Goal: Information Seeking & Learning: Learn about a topic

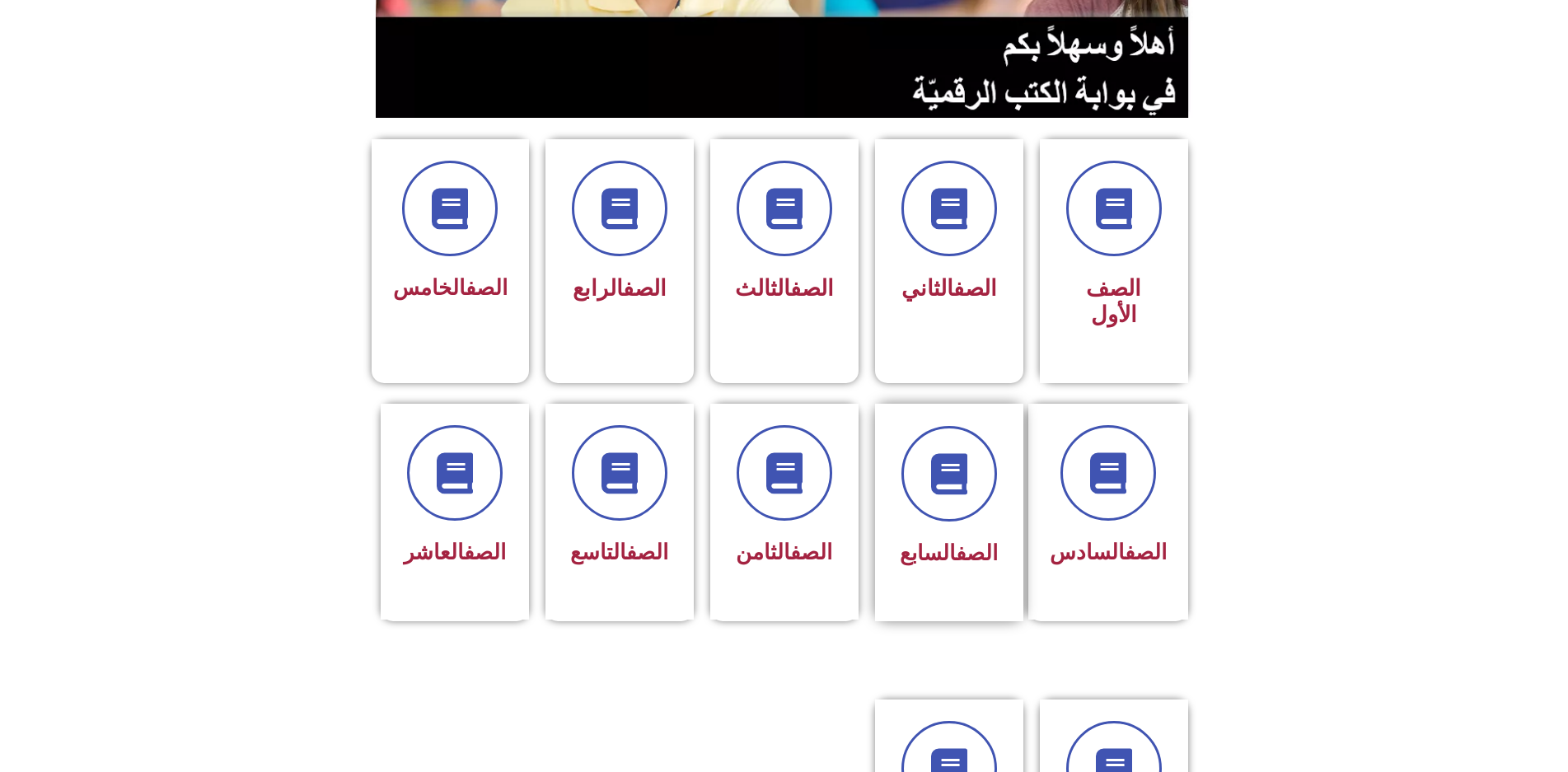
scroll to position [330, 0]
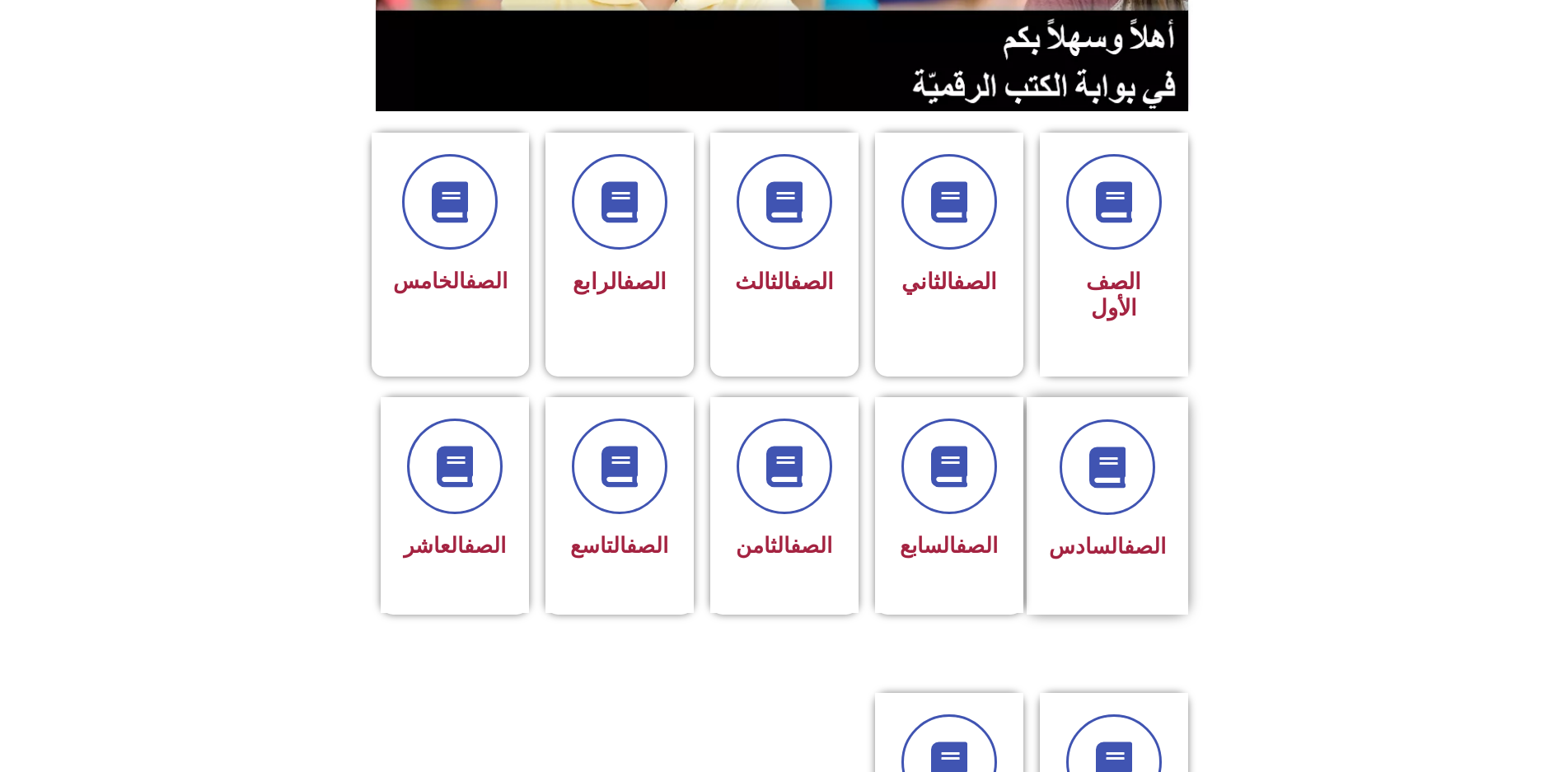
click at [1075, 534] on span "الصف السادس" at bounding box center [1107, 546] width 117 height 25
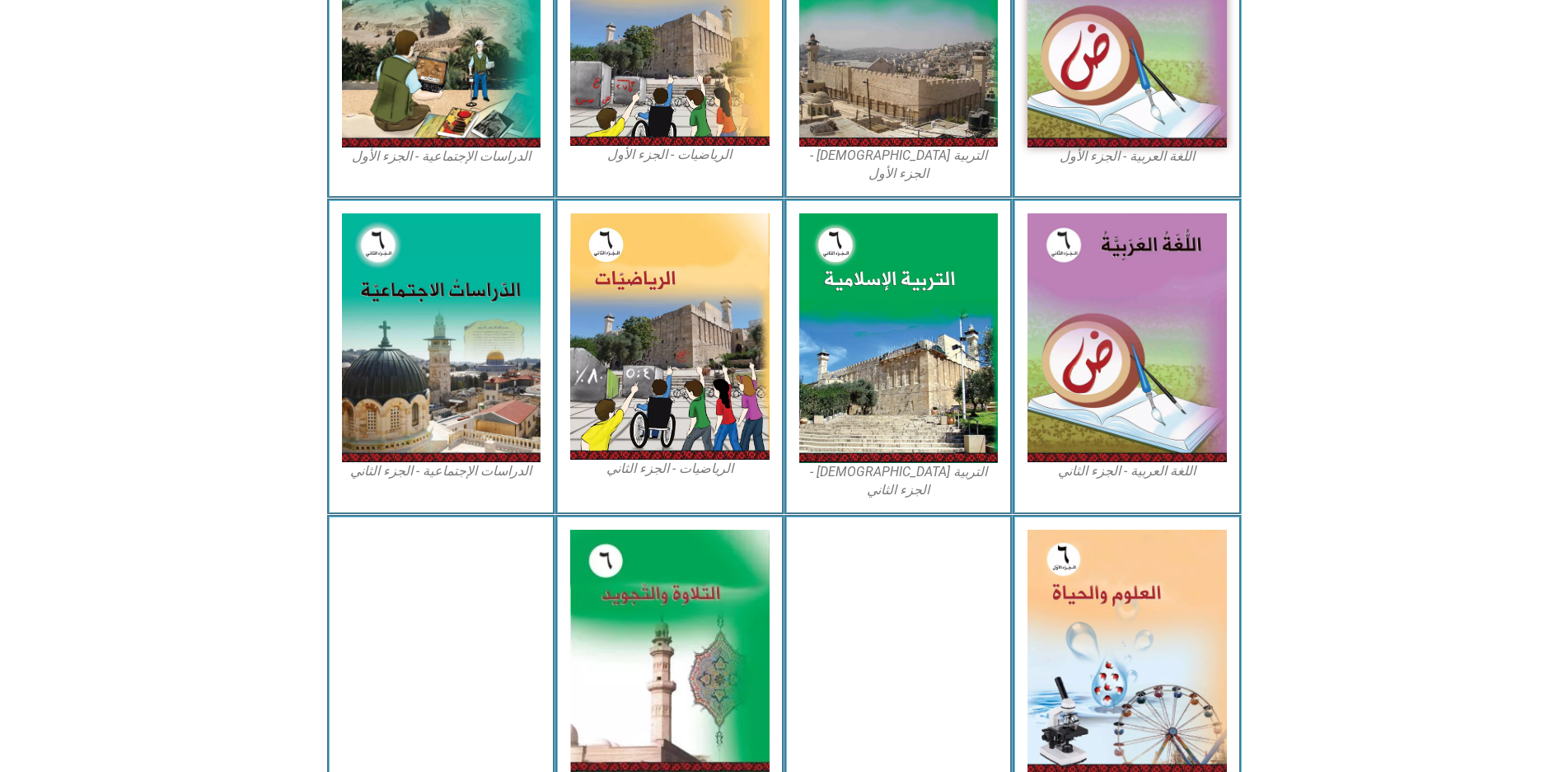
scroll to position [658, 0]
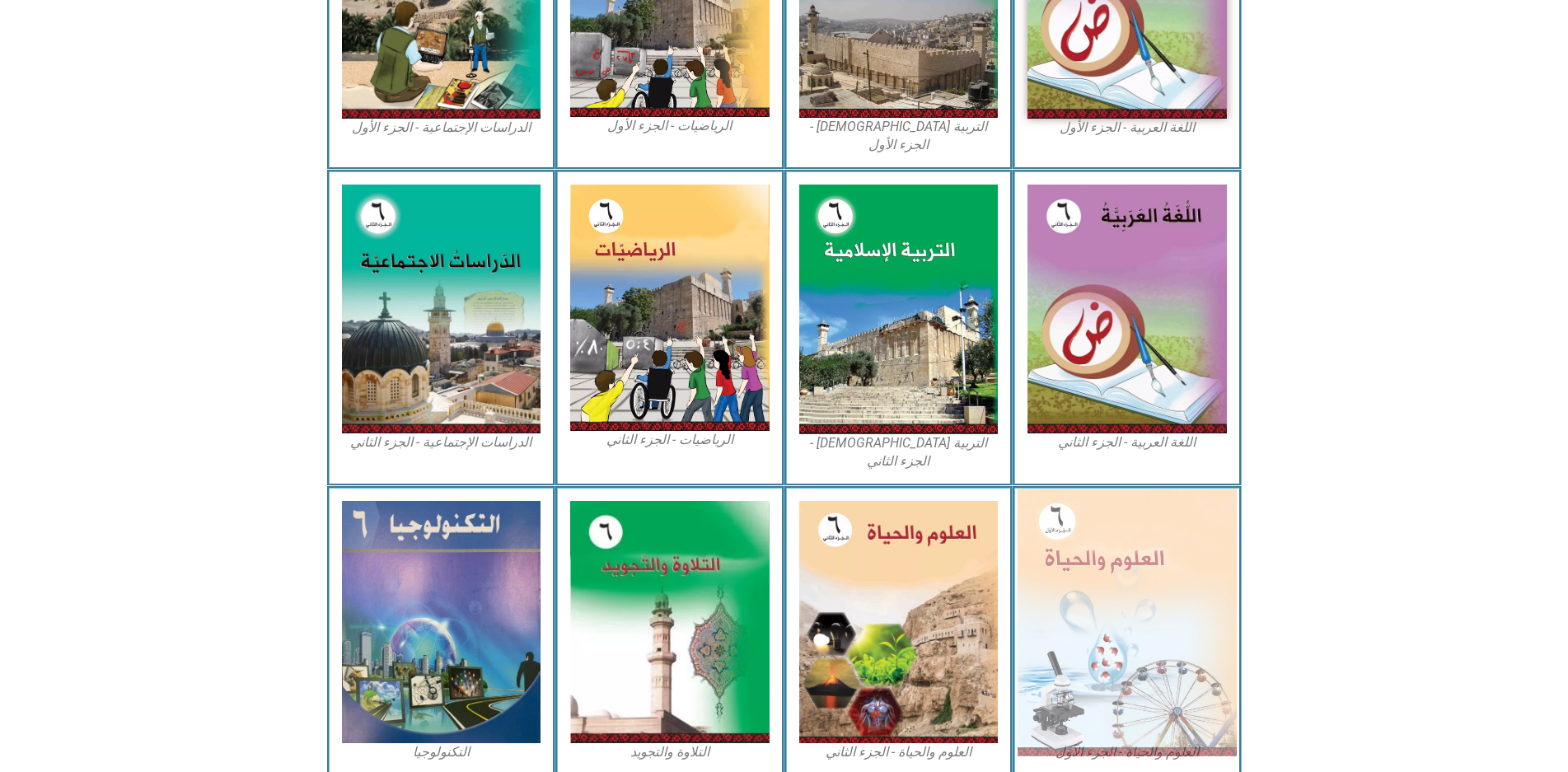
click at [1095, 542] on img at bounding box center [1127, 621] width 219 height 267
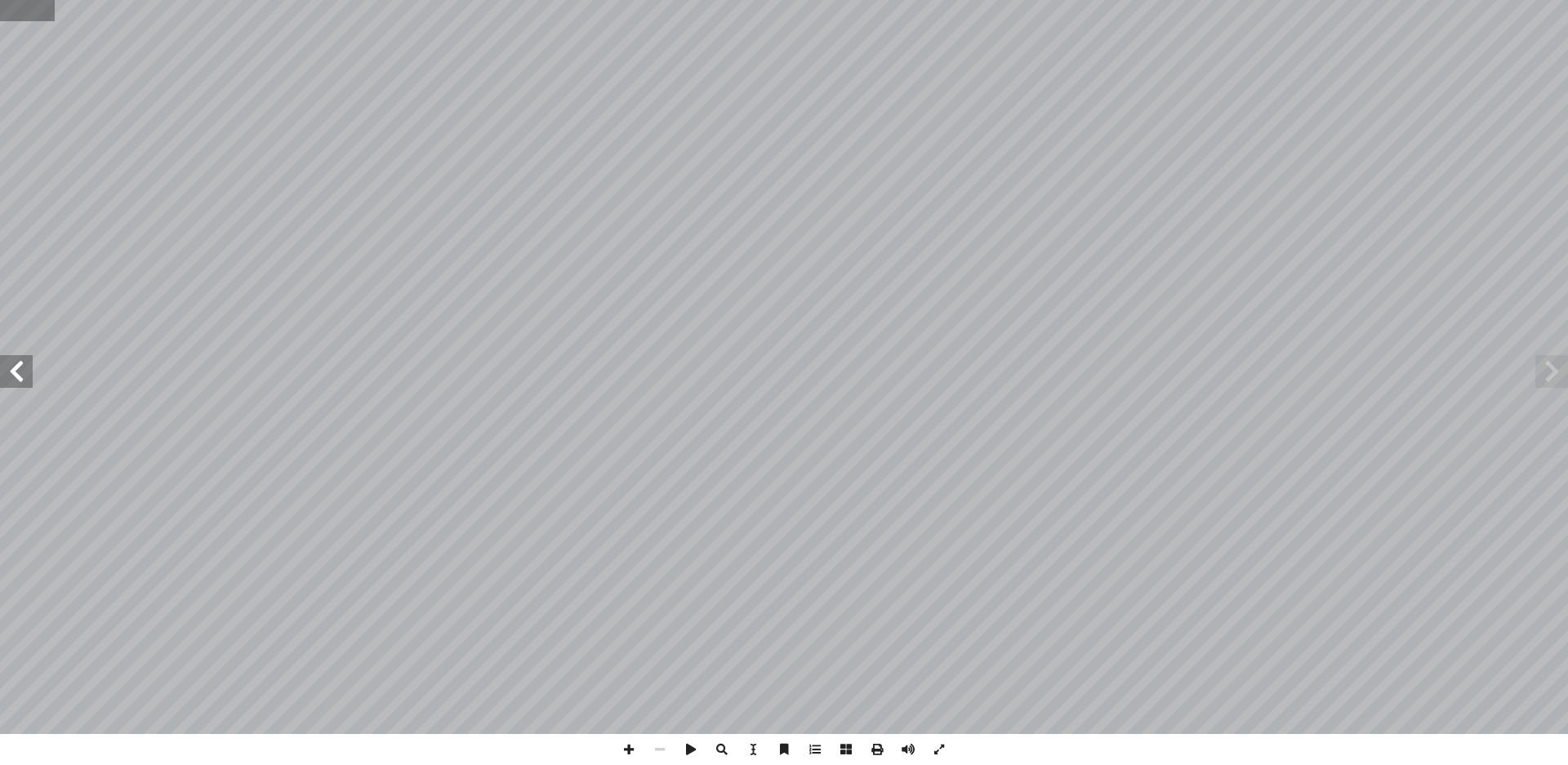
click at [27, 20] on input "text" at bounding box center [27, 10] width 54 height 21
type input "**"
click at [1553, 372] on span at bounding box center [1552, 372] width 33 height 33
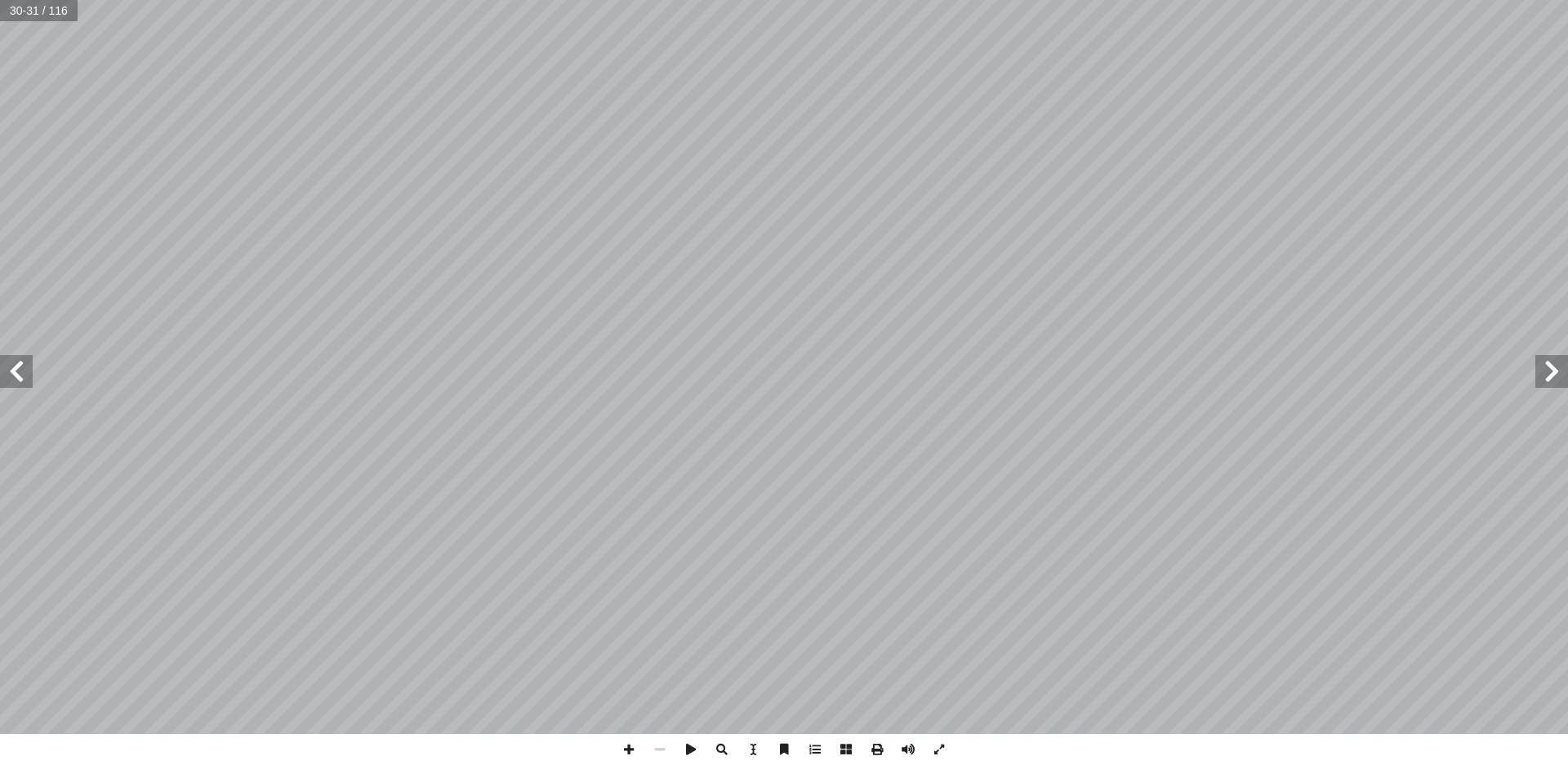
click at [1553, 372] on span at bounding box center [1552, 372] width 33 height 33
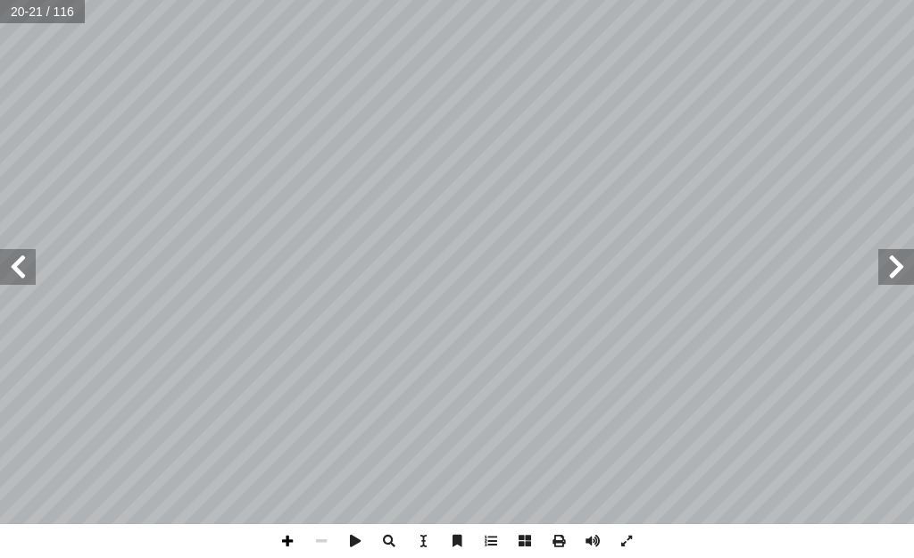
click at [286, 541] on span at bounding box center [288, 541] width 34 height 34
click at [17, 279] on span at bounding box center [18, 267] width 36 height 36
click at [13, 271] on span at bounding box center [18, 267] width 36 height 36
click at [18, 266] on span at bounding box center [18, 267] width 36 height 36
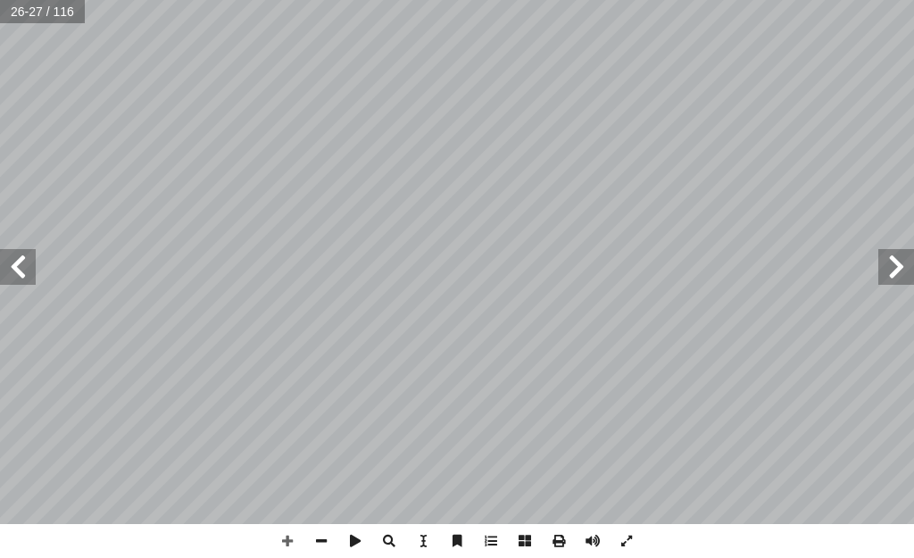
click at [18, 266] on span at bounding box center [18, 267] width 36 height 36
click at [19, 266] on span at bounding box center [18, 267] width 36 height 36
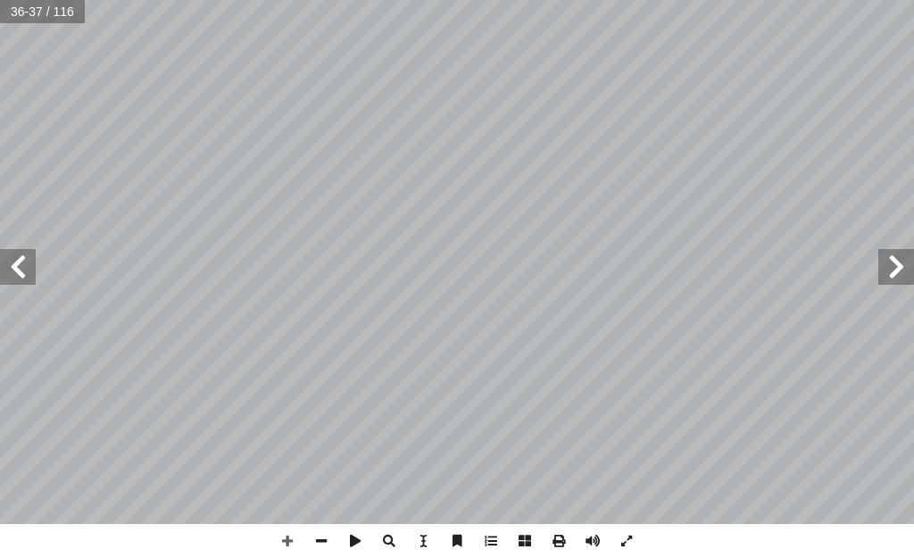
click at [19, 266] on span at bounding box center [18, 267] width 36 height 36
click at [895, 268] on span at bounding box center [896, 267] width 36 height 36
click at [793, 0] on html "الصفحة الرئيسية الصف الأول الصف الثاني الصف الثالث الصف الرابع الصف الخامس الصف…" at bounding box center [457, 60] width 914 height 121
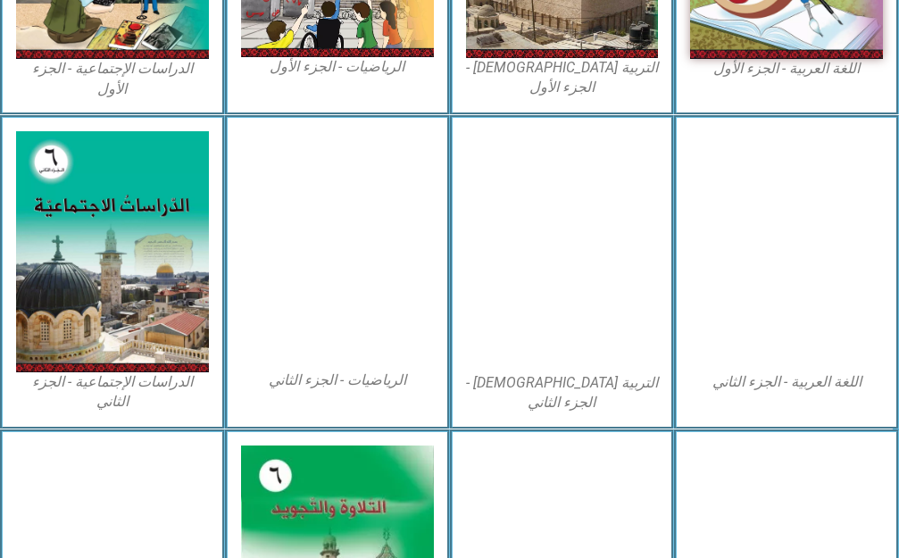
scroll to position [0, 55]
